Goal: Information Seeking & Learning: Understand process/instructions

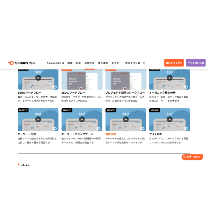
scroll to position [200, 0]
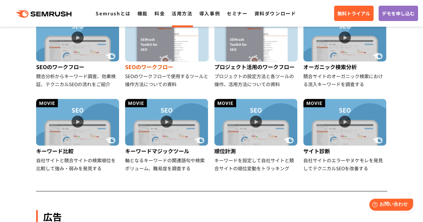
click at [149, 66] on div "SEOのワークフロー" at bounding box center [167, 66] width 84 height 11
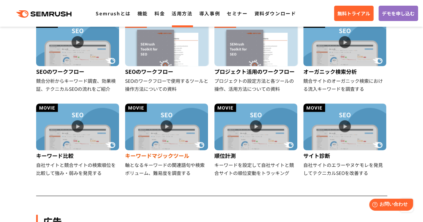
scroll to position [162, 0]
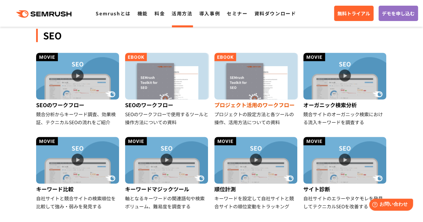
click at [253, 103] on div "プロジェクト活用のワークフロー" at bounding box center [256, 105] width 84 height 11
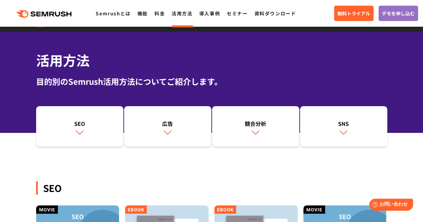
scroll to position [0, 0]
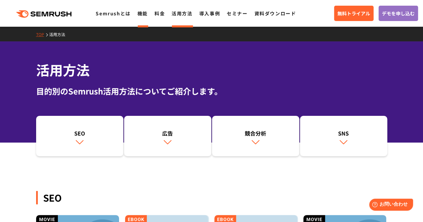
click at [139, 16] on link "機能" at bounding box center [142, 13] width 10 height 7
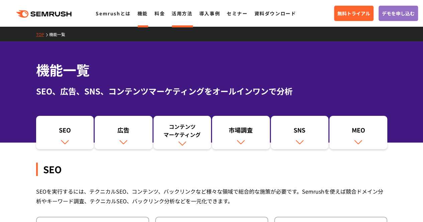
click at [182, 15] on link "活用方法" at bounding box center [181, 13] width 21 height 7
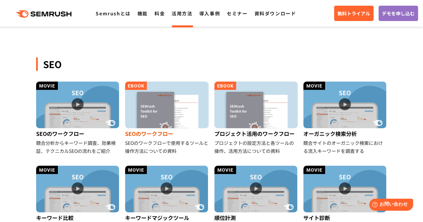
click at [196, 117] on img at bounding box center [166, 105] width 83 height 47
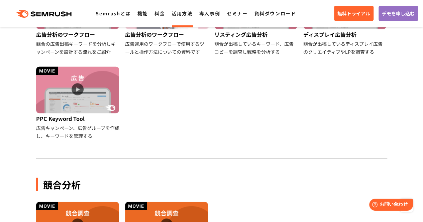
scroll to position [468, 0]
